Goal: Understand process/instructions: Learn how to perform a task or action

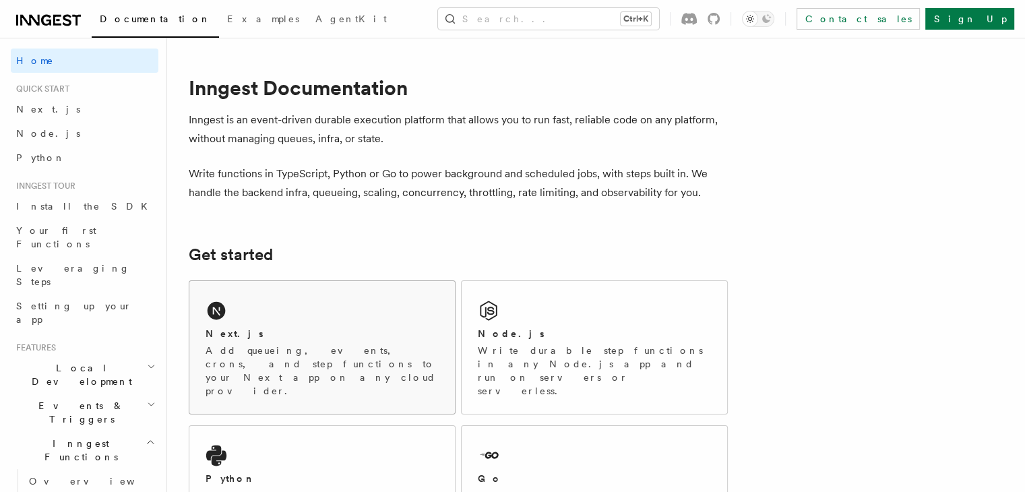
click at [291, 350] on p "Add queueing, events, crons, and step functions to your Next app on any cloud p…" at bounding box center [322, 371] width 233 height 54
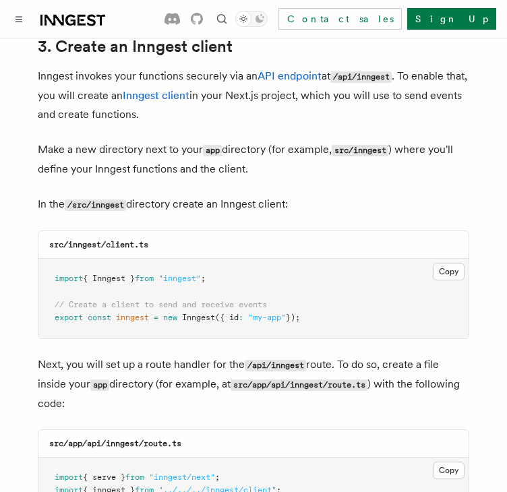
scroll to position [1612, 0]
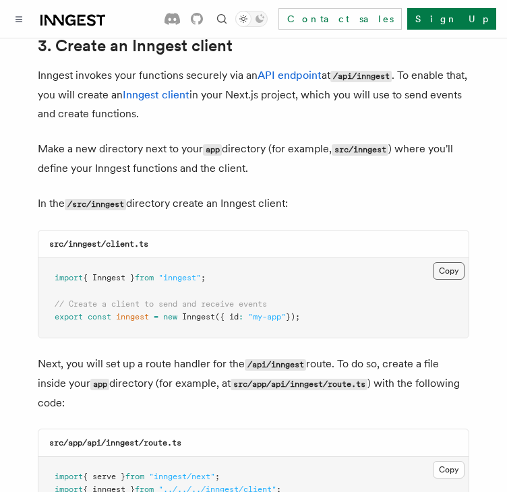
click at [446, 262] on button "Copy Copied" at bounding box center [449, 271] width 32 height 18
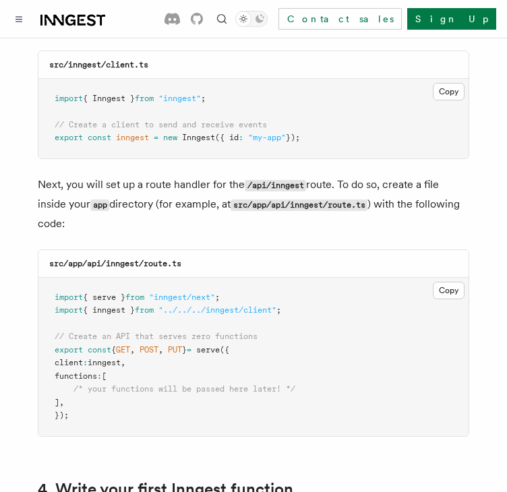
scroll to position [1793, 0]
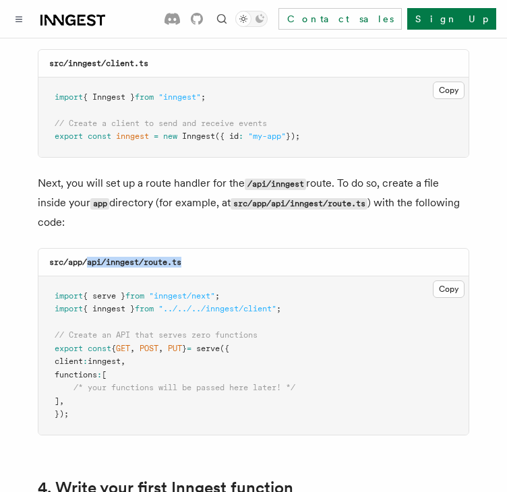
drag, startPoint x: 87, startPoint y: 227, endPoint x: 217, endPoint y: 221, distance: 130.2
click at [217, 249] on div "src/app/api/inngest/route.ts" at bounding box center [253, 263] width 430 height 28
copy code "api/inngest/route.ts"
click at [435, 280] on button "Copy Copied" at bounding box center [449, 289] width 32 height 18
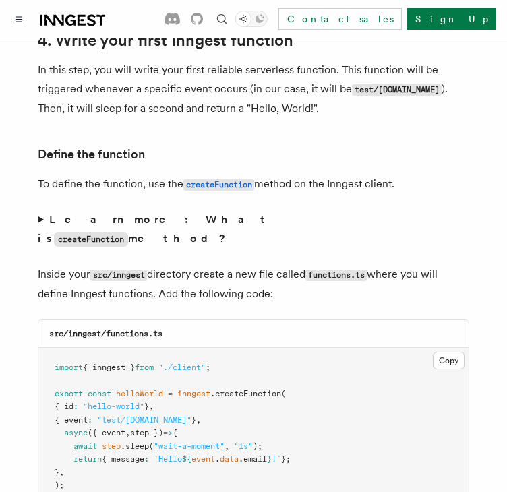
scroll to position [2320, 0]
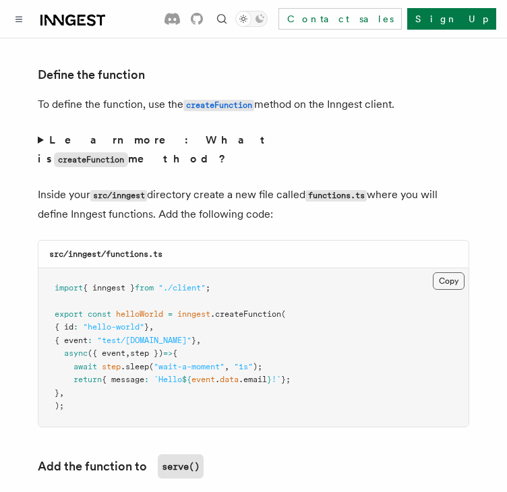
click at [442, 272] on button "Copy Copied" at bounding box center [449, 281] width 32 height 18
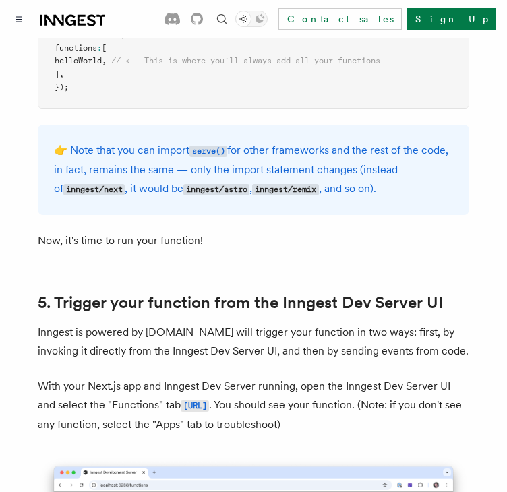
scroll to position [2944, 0]
